Goal: Task Accomplishment & Management: Manage account settings

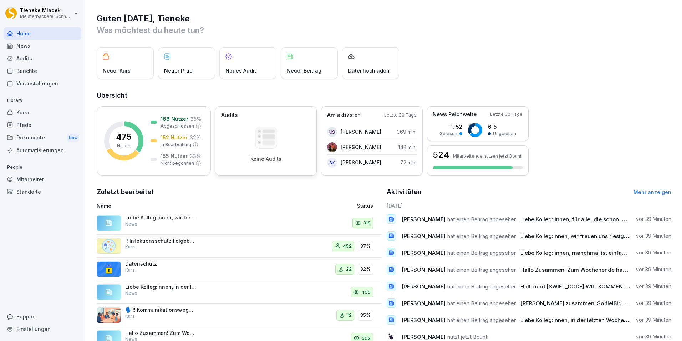
scroll to position [27, 0]
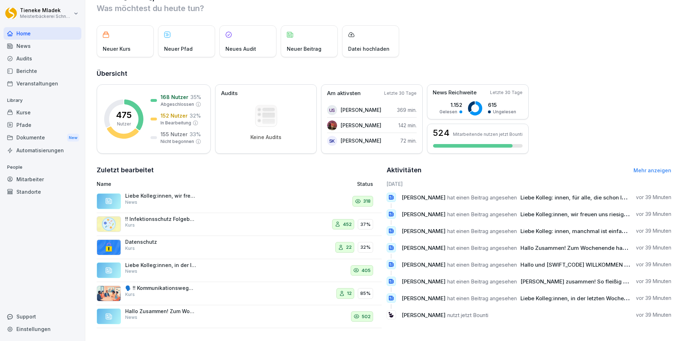
click at [36, 178] on div "Mitarbeiter" at bounding box center [43, 179] width 78 height 12
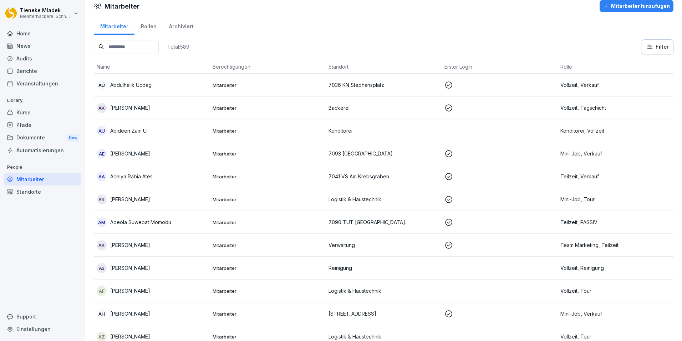
click at [133, 44] on input at bounding box center [126, 47] width 65 height 14
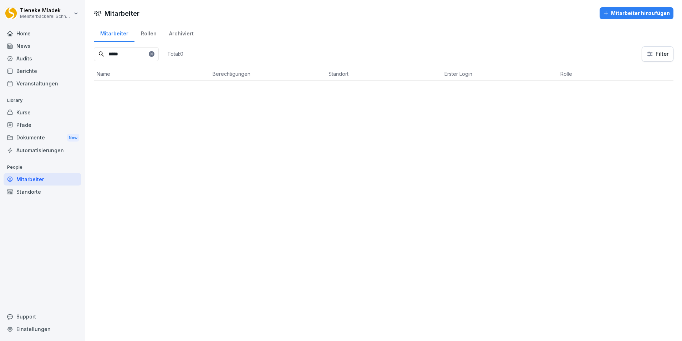
scroll to position [0, 0]
type input "*"
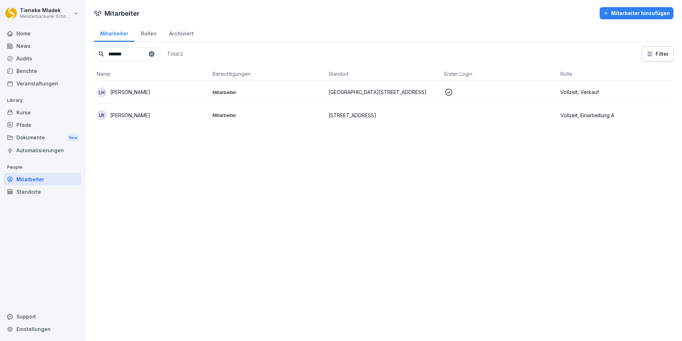
type input "*******"
click at [139, 116] on p "[PERSON_NAME]" at bounding box center [130, 114] width 40 height 7
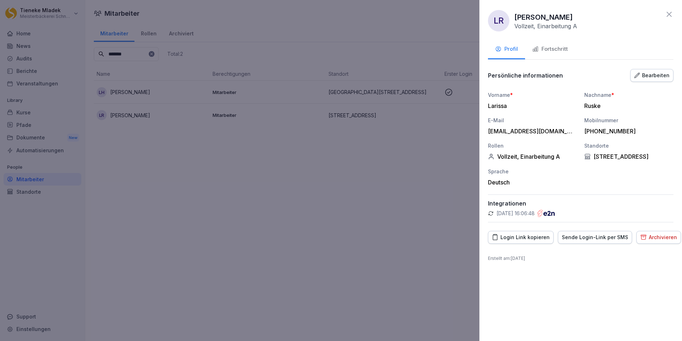
click at [593, 239] on div "Sende Login-Link per SMS" at bounding box center [595, 237] width 66 height 8
click at [378, 231] on div at bounding box center [341, 170] width 682 height 341
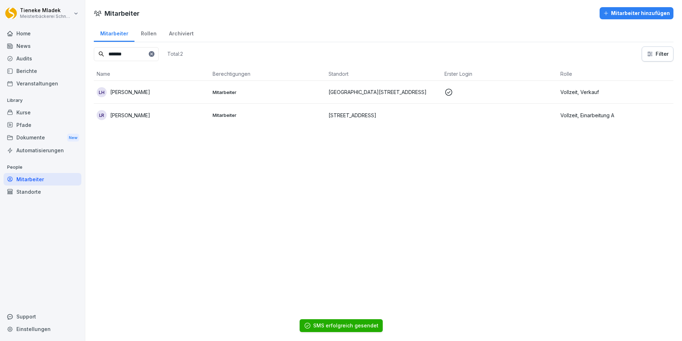
click at [29, 106] on div "Kurse" at bounding box center [43, 112] width 78 height 12
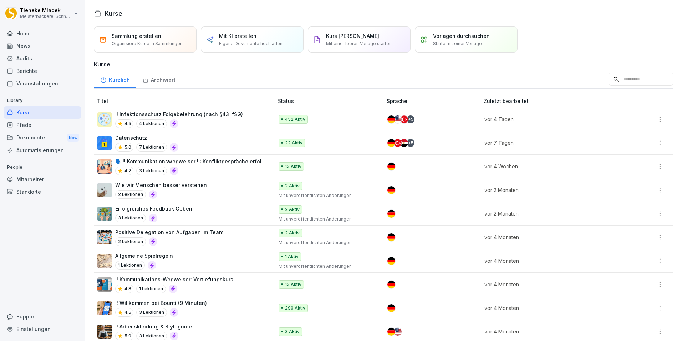
click at [214, 120] on div "4.5 4 Lektionen" at bounding box center [179, 123] width 128 height 9
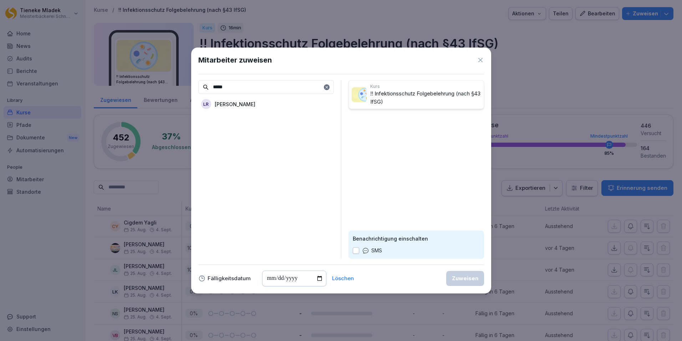
type input "*****"
click at [247, 107] on p "[PERSON_NAME]" at bounding box center [235, 103] width 41 height 7
click at [356, 248] on button "button" at bounding box center [356, 250] width 6 height 6
click at [319, 279] on input "date" at bounding box center [294, 278] width 64 height 16
type input "**********"
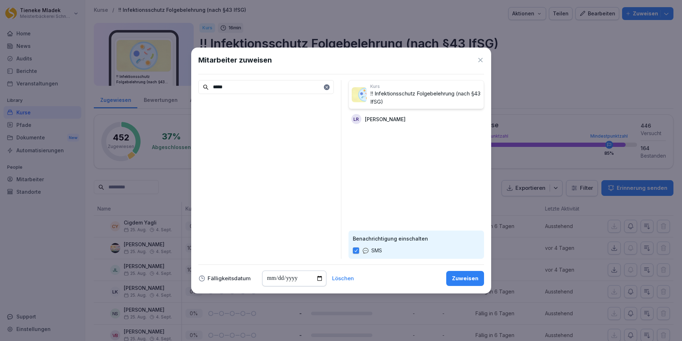
click at [461, 277] on div "Zuweisen" at bounding box center [465, 278] width 26 height 8
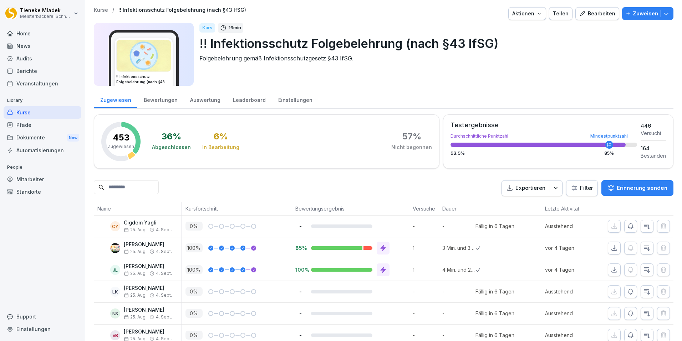
click at [663, 14] on icon "button" at bounding box center [666, 13] width 7 height 7
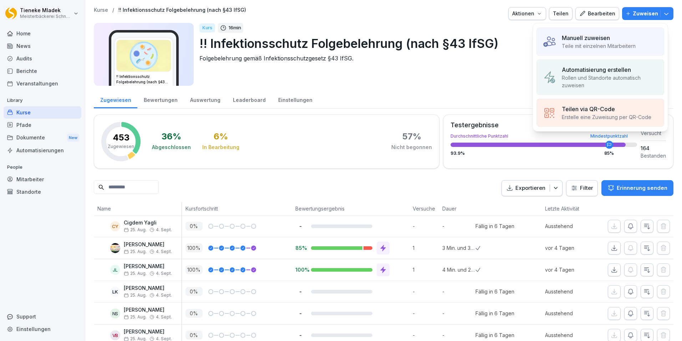
click at [581, 39] on p "Manuell zuweisen" at bounding box center [586, 38] width 48 height 9
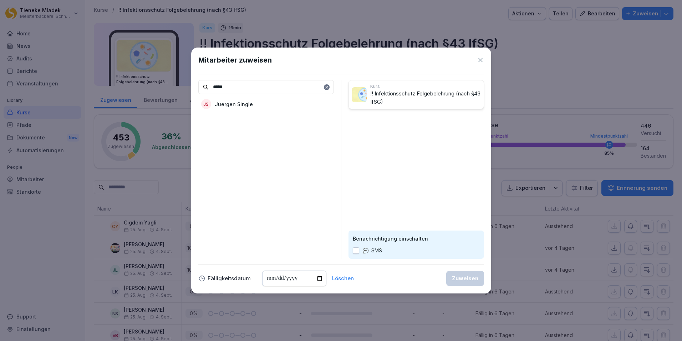
type input "*****"
click at [270, 101] on div "JS Juergen Single" at bounding box center [266, 103] width 136 height 13
click at [358, 251] on button "button" at bounding box center [356, 250] width 6 height 6
click at [318, 277] on input "date" at bounding box center [294, 278] width 64 height 16
type input "**********"
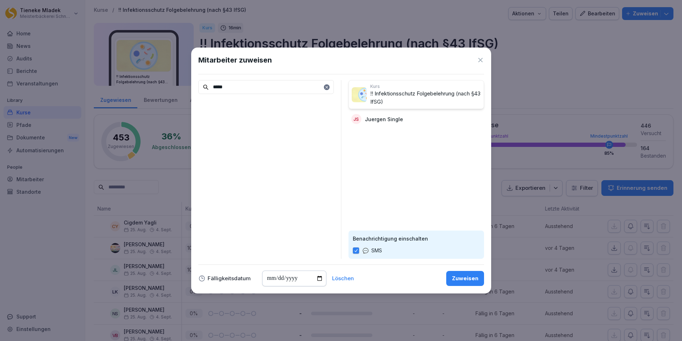
click at [464, 277] on div "Zuweisen" at bounding box center [465, 278] width 26 height 8
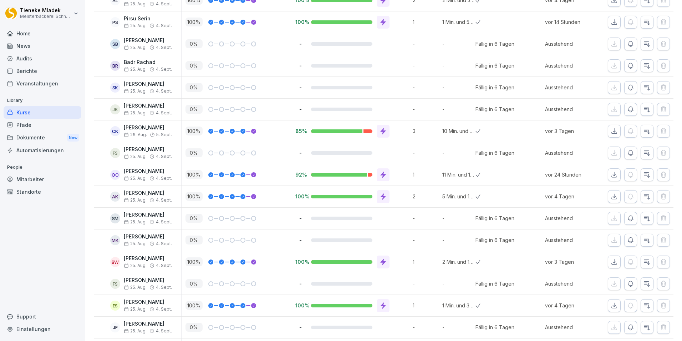
scroll to position [535, 0]
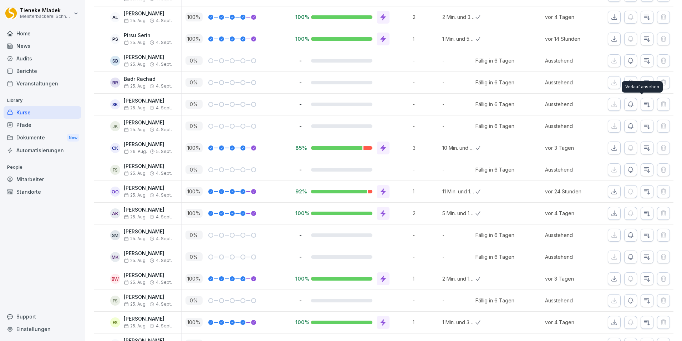
click at [644, 104] on icon "button" at bounding box center [647, 104] width 7 height 7
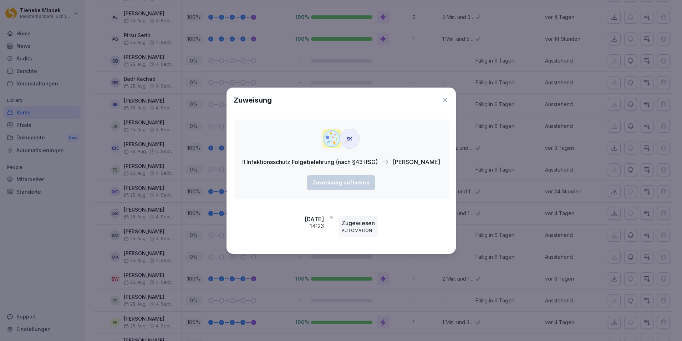
click at [446, 101] on icon at bounding box center [445, 99] width 7 height 7
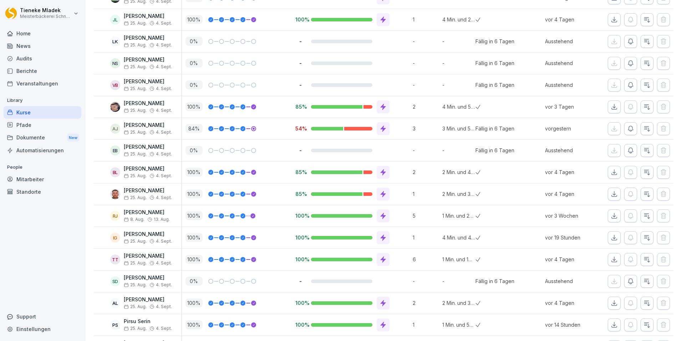
scroll to position [0, 0]
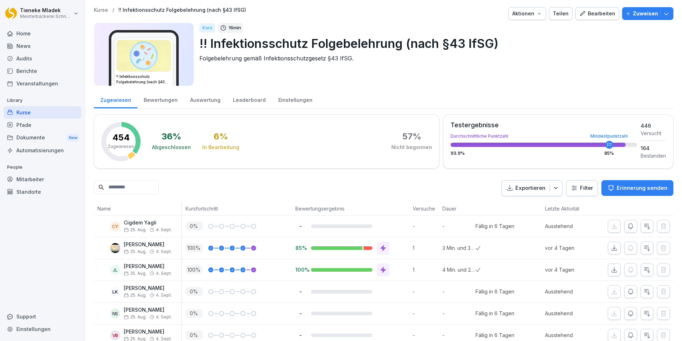
click at [102, 8] on p "Kurse" at bounding box center [101, 10] width 14 height 6
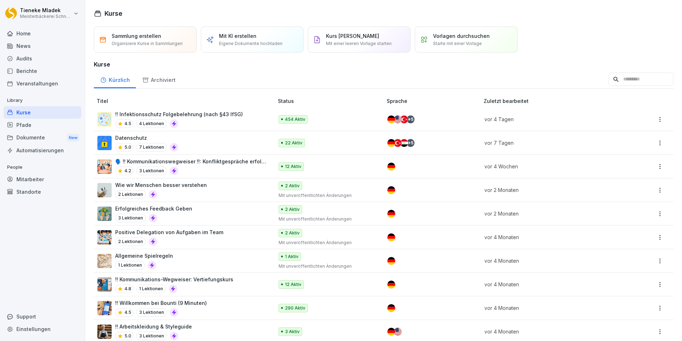
scroll to position [60, 0]
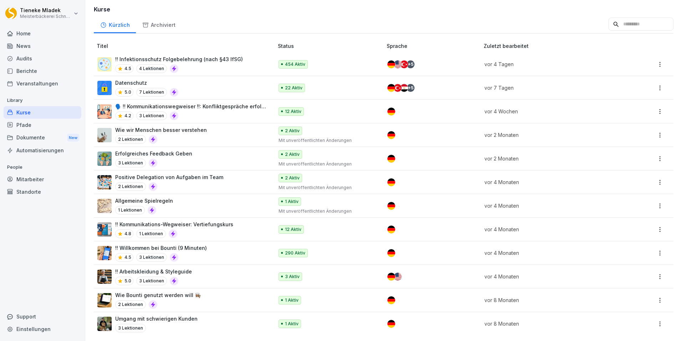
click at [219, 222] on p "!! Kommunikations-Wegweiser: Vertiefungskurs" at bounding box center [174, 223] width 118 height 7
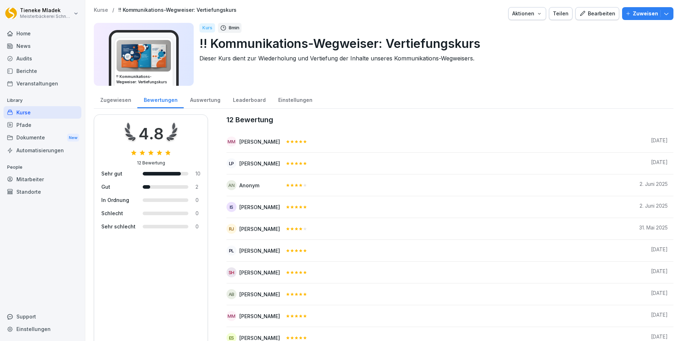
click at [196, 100] on div "Auswertung" at bounding box center [205, 99] width 43 height 18
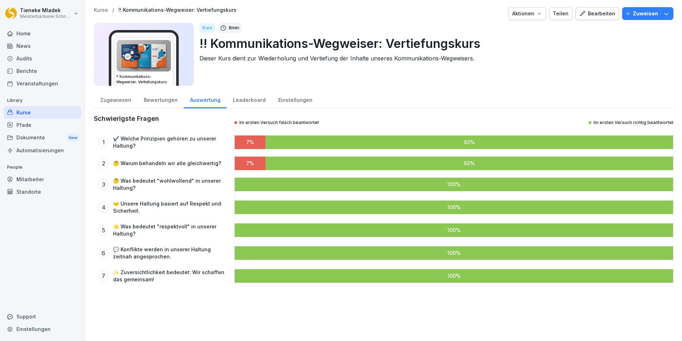
click at [249, 101] on div "Leaderboard" at bounding box center [249, 99] width 45 height 18
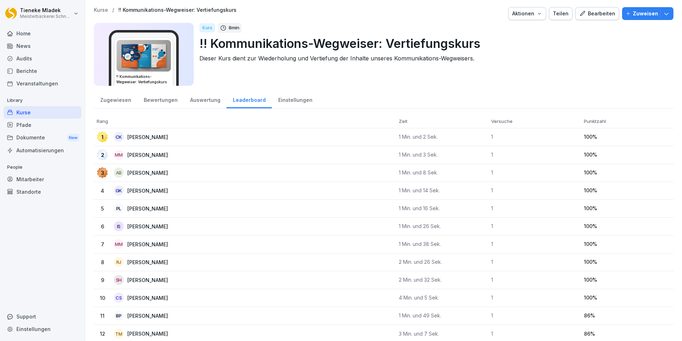
click at [31, 32] on div "Home" at bounding box center [43, 33] width 78 height 12
